Goal: Information Seeking & Learning: Learn about a topic

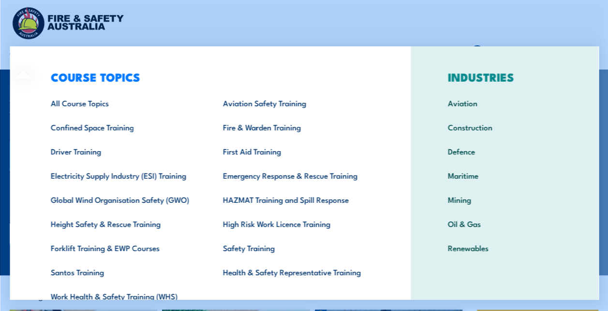
scroll to position [8, 0]
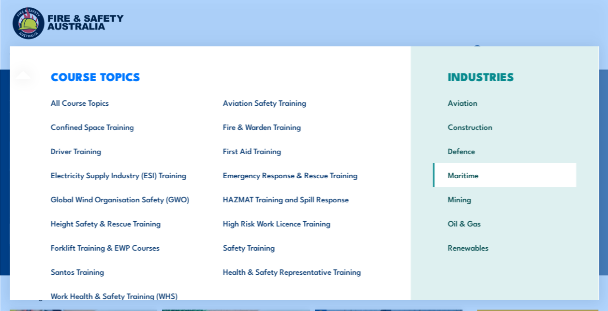
click at [454, 176] on link "Maritime" at bounding box center [504, 175] width 144 height 24
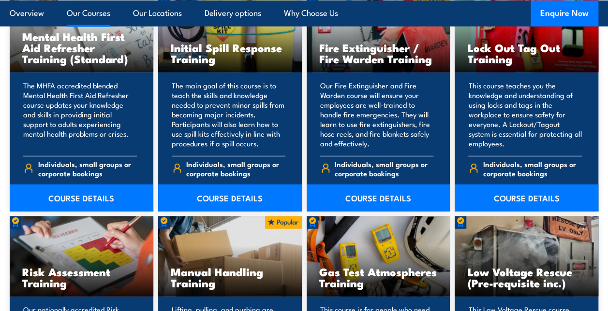
scroll to position [2991, 0]
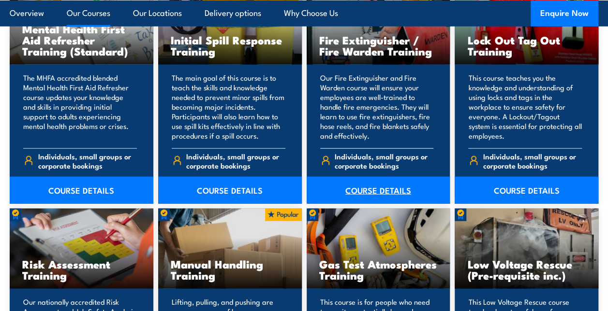
click at [348, 195] on link "COURSE DETAILS" at bounding box center [378, 190] width 144 height 27
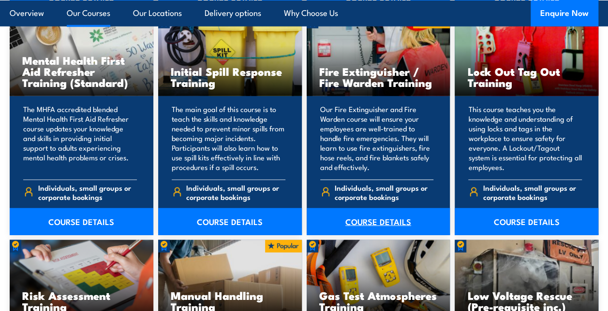
scroll to position [2963, 0]
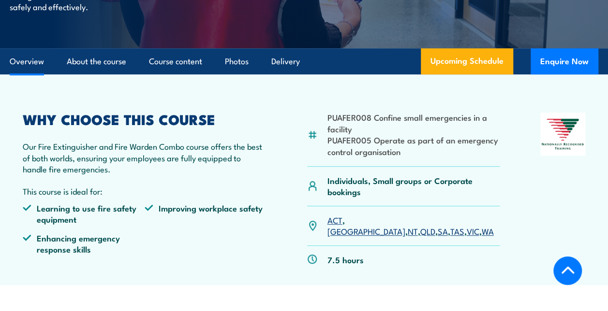
scroll to position [240, 0]
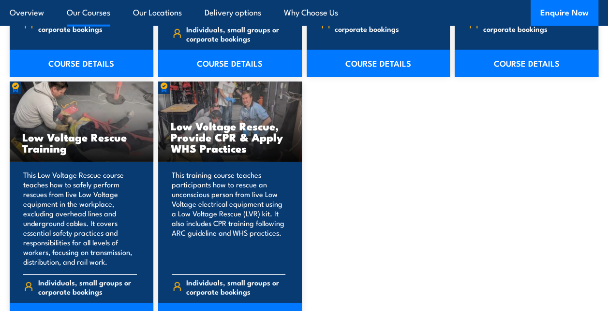
scroll to position [3305, 0]
